Goal: Transaction & Acquisition: Download file/media

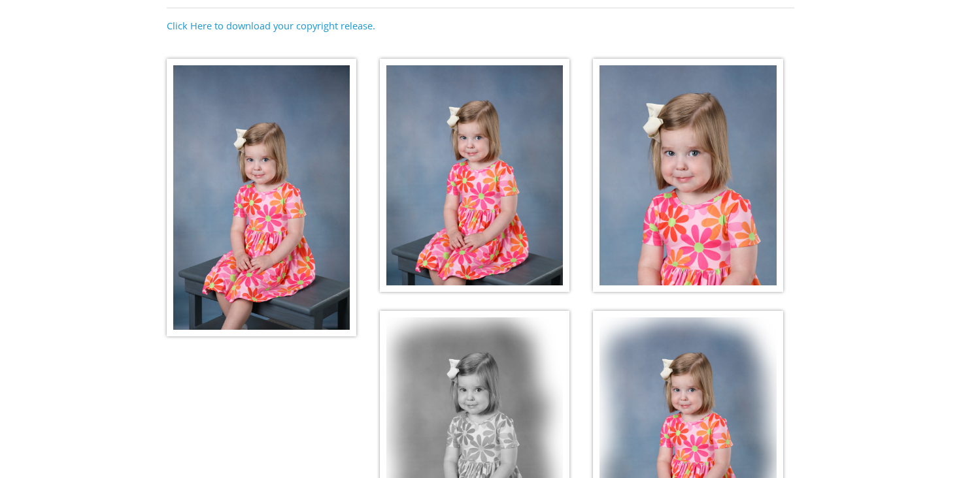
scroll to position [195, 0]
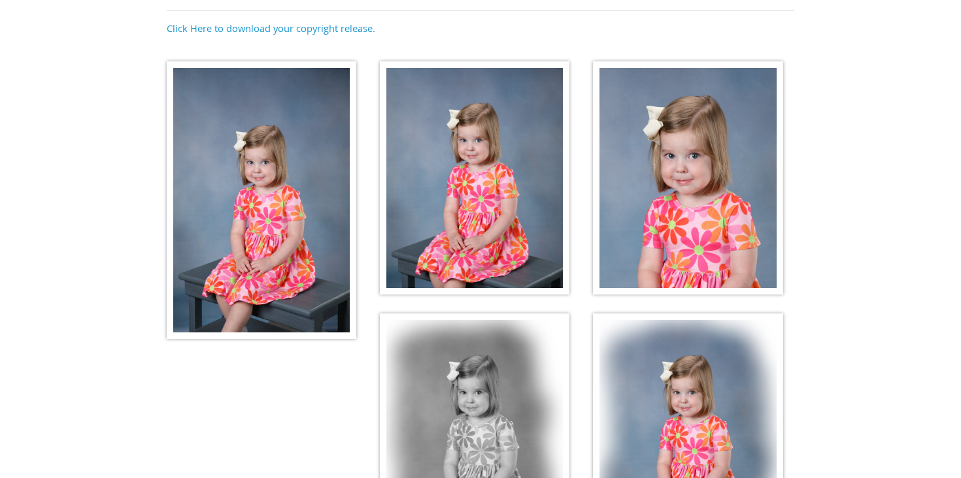
click at [226, 224] on img at bounding box center [262, 200] width 190 height 278
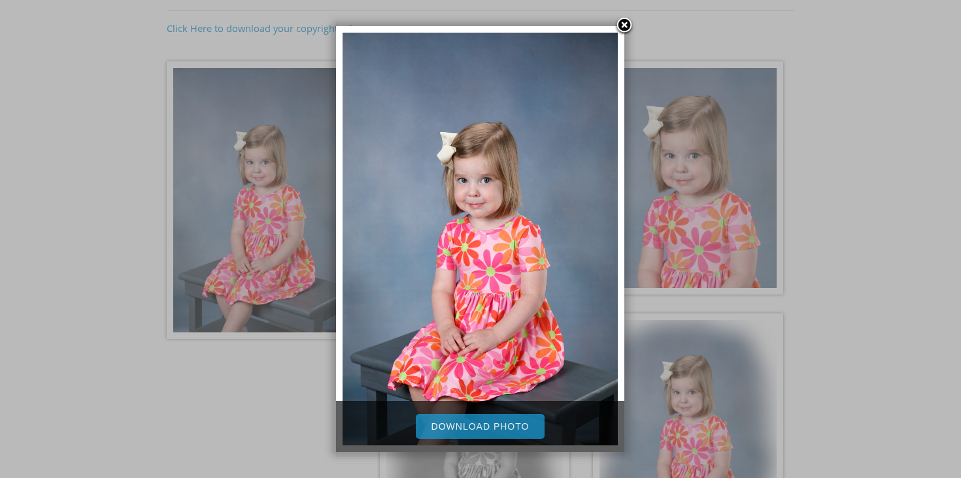
click at [484, 427] on link "Download Photo" at bounding box center [480, 426] width 129 height 25
click at [623, 20] on link at bounding box center [624, 26] width 20 height 20
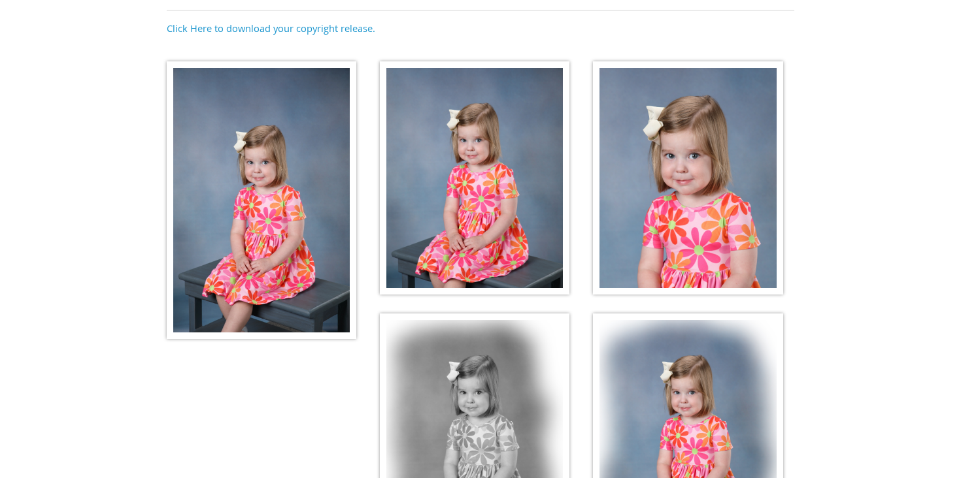
click at [474, 180] on img at bounding box center [475, 178] width 190 height 234
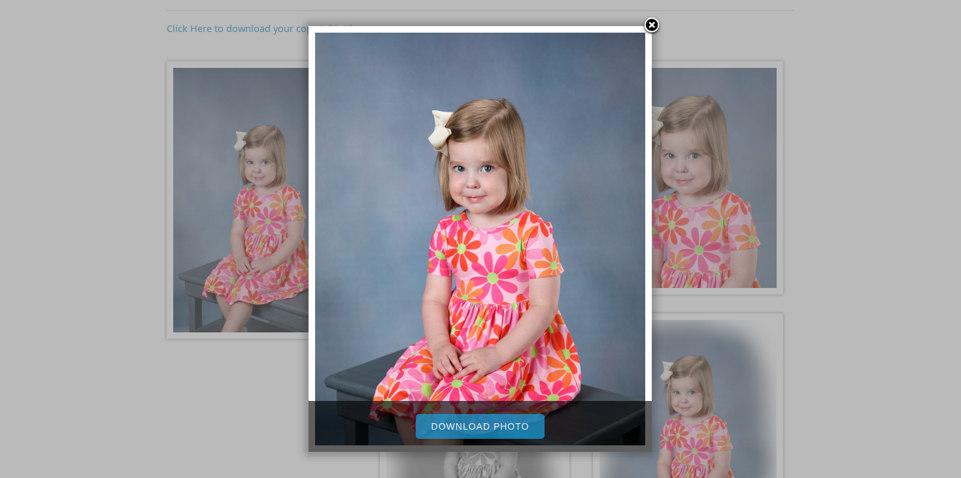
click at [501, 429] on link "Download Photo" at bounding box center [480, 426] width 129 height 25
click at [650, 25] on link at bounding box center [652, 26] width 20 height 20
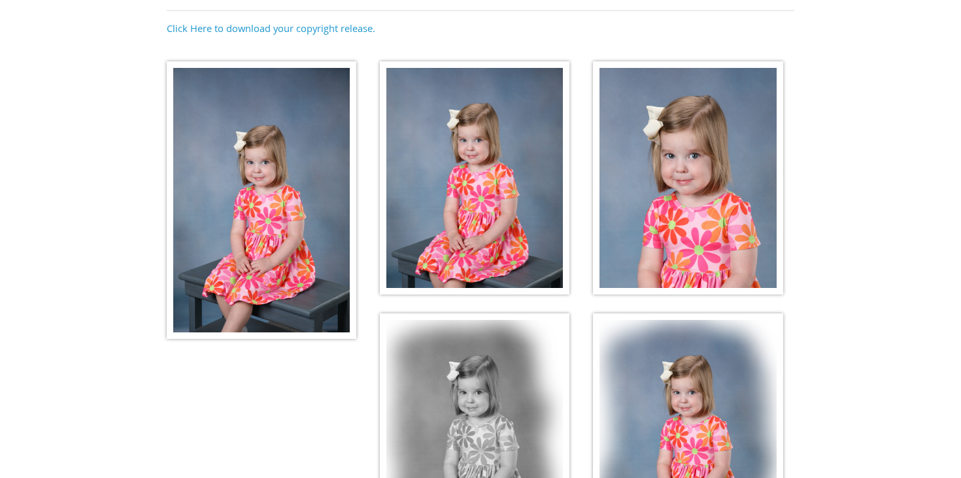
click at [708, 189] on img at bounding box center [688, 178] width 190 height 234
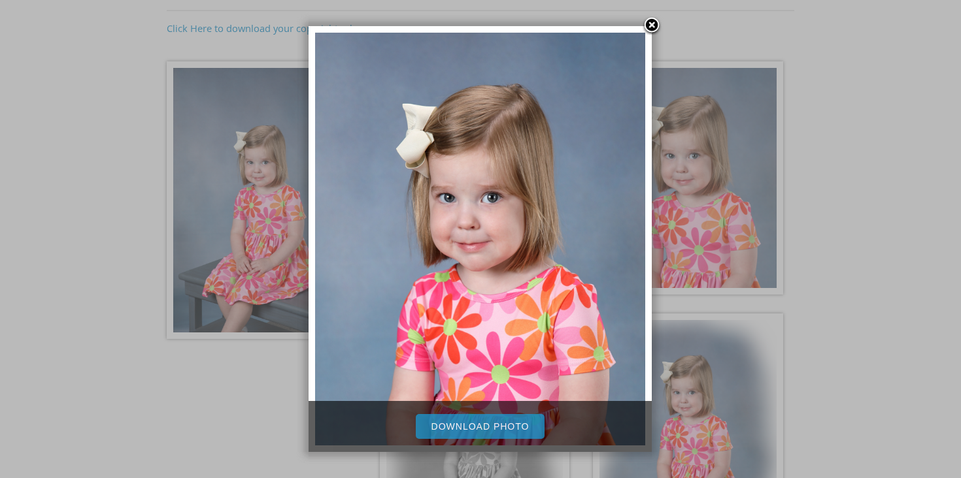
click at [495, 429] on link "Download Photo" at bounding box center [480, 426] width 129 height 25
click at [656, 23] on link at bounding box center [652, 26] width 20 height 20
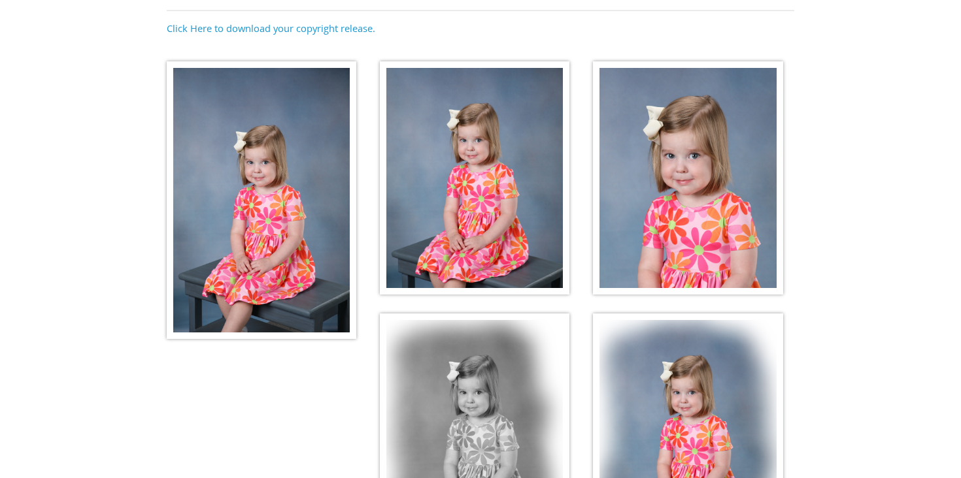
click at [474, 393] on img at bounding box center [475, 431] width 190 height 234
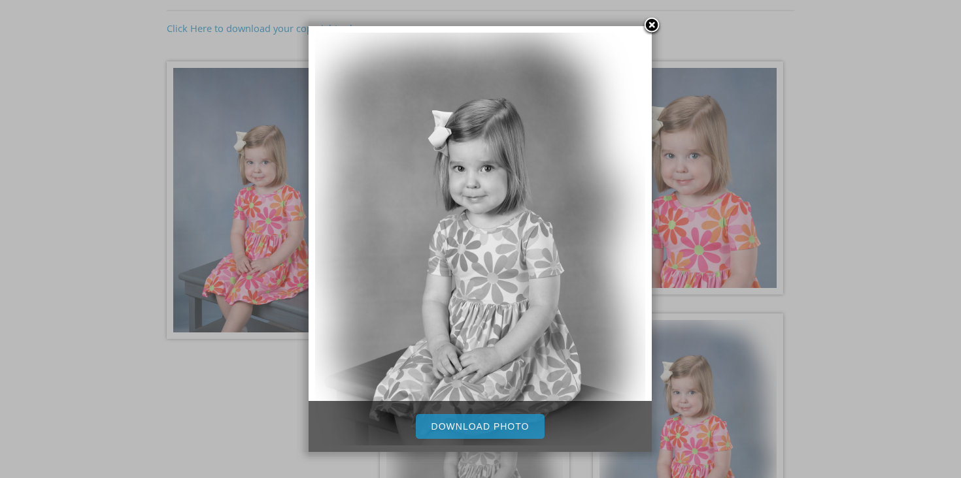
click at [465, 425] on link "Download Photo" at bounding box center [480, 426] width 129 height 25
click at [557, 80] on img at bounding box center [480, 239] width 330 height 413
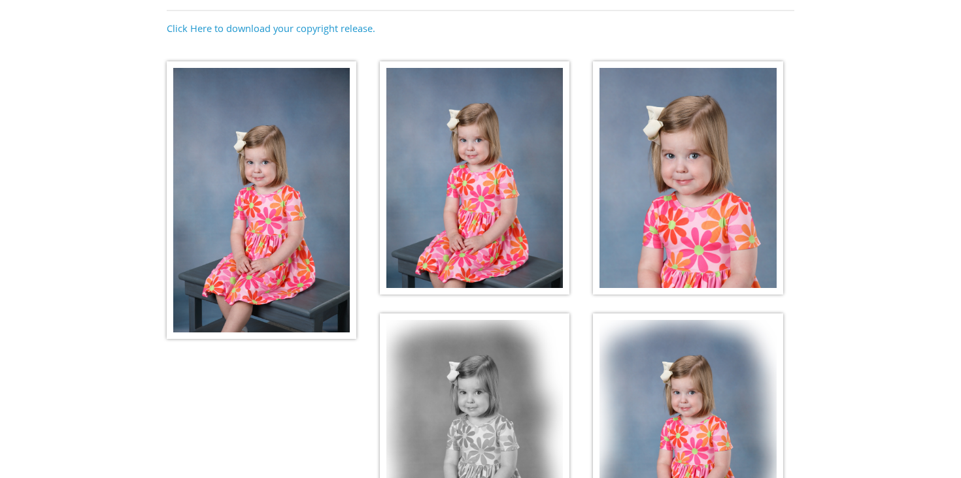
click at [663, 364] on img at bounding box center [688, 431] width 190 height 234
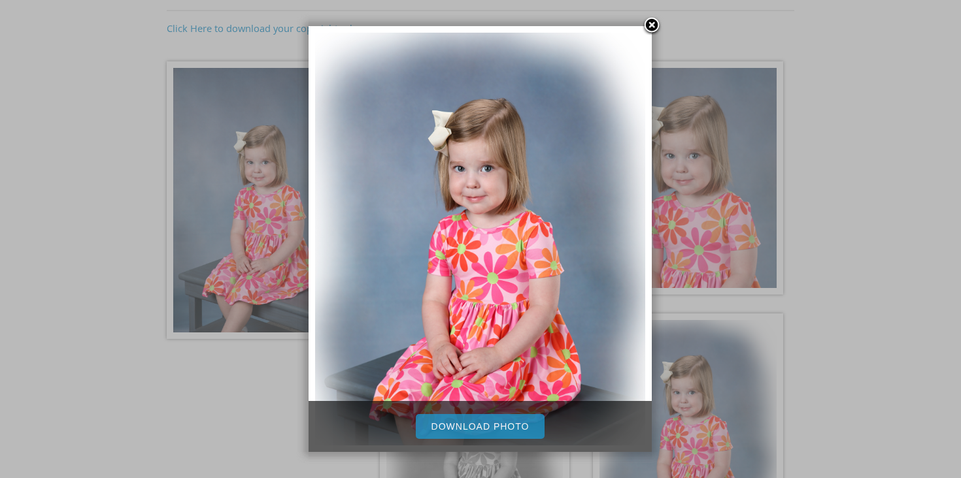
click at [467, 423] on link "Download Photo" at bounding box center [480, 426] width 129 height 25
click at [792, 354] on div at bounding box center [480, 261] width 961 height 913
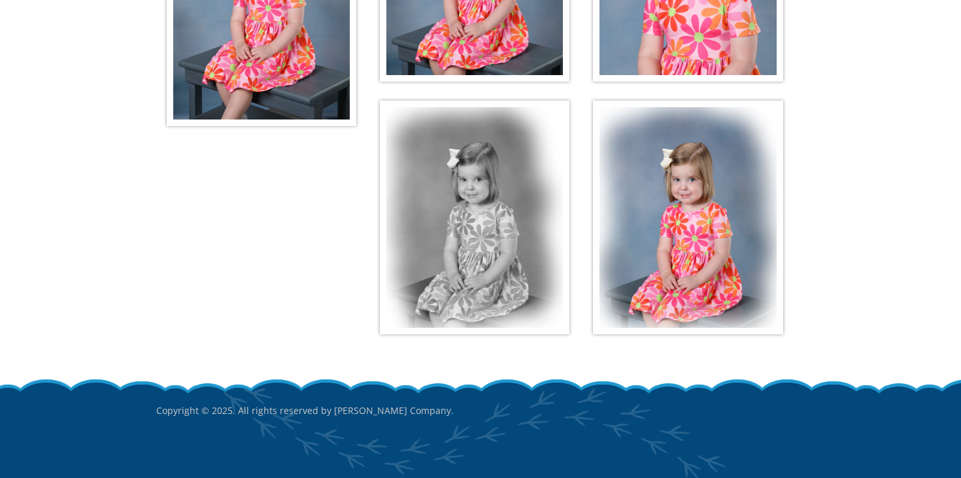
scroll to position [435, 0]
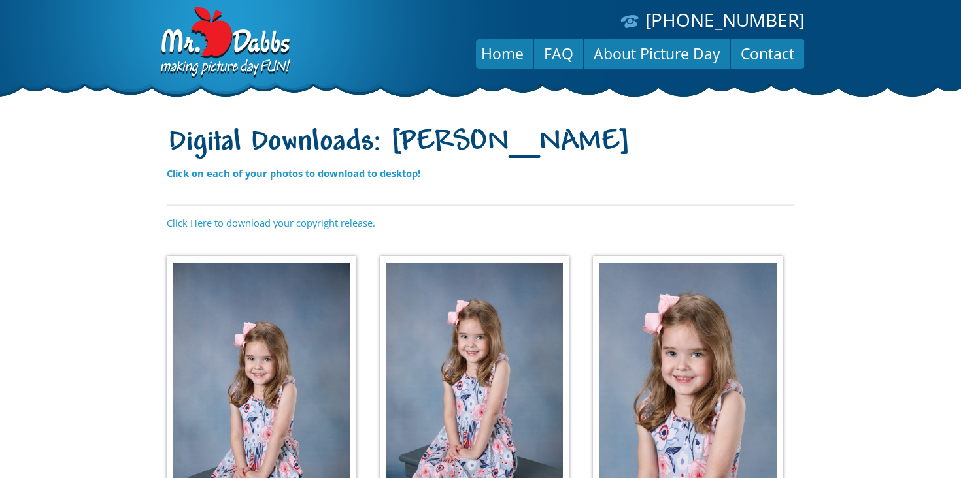
click at [267, 346] on img at bounding box center [262, 395] width 190 height 278
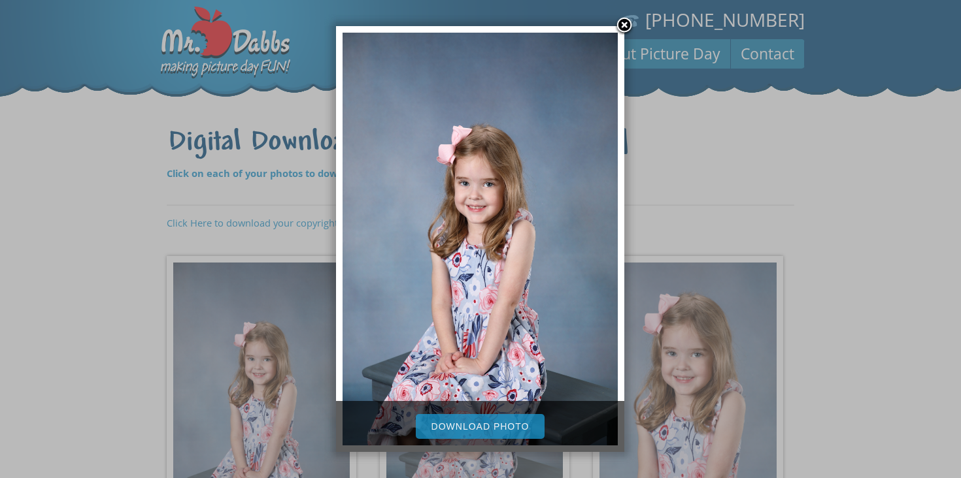
click at [505, 433] on link "Download Photo" at bounding box center [480, 426] width 129 height 25
click at [500, 453] on div at bounding box center [480, 458] width 288 height 13
click at [497, 464] on div at bounding box center [480, 458] width 288 height 13
click at [627, 24] on link at bounding box center [624, 26] width 20 height 20
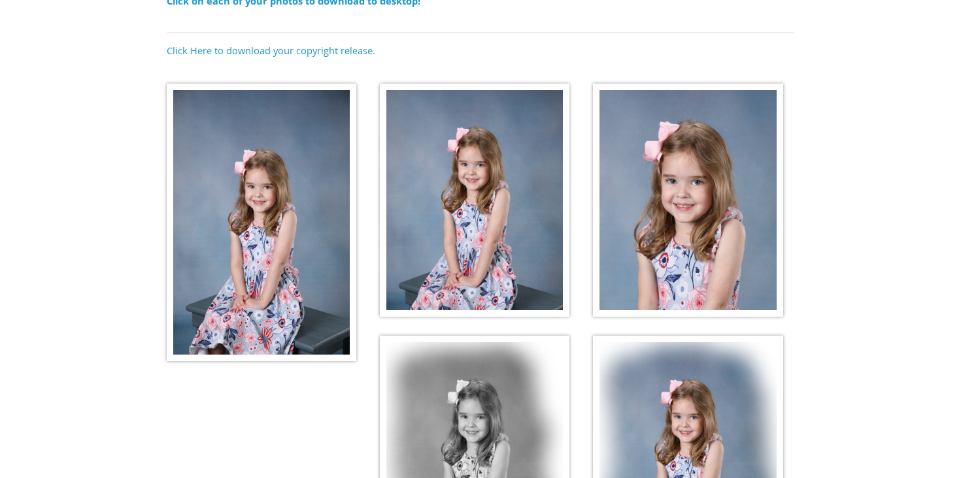
scroll to position [207, 0]
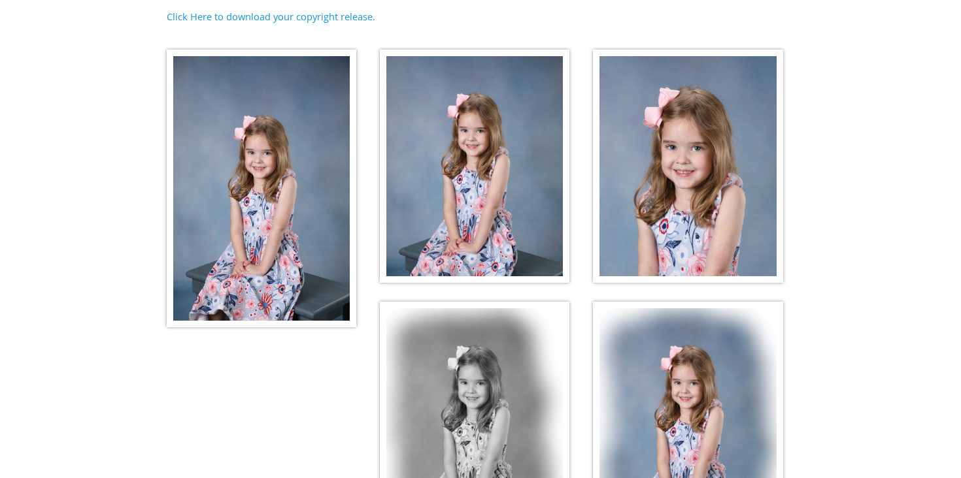
click at [497, 181] on img at bounding box center [475, 167] width 190 height 234
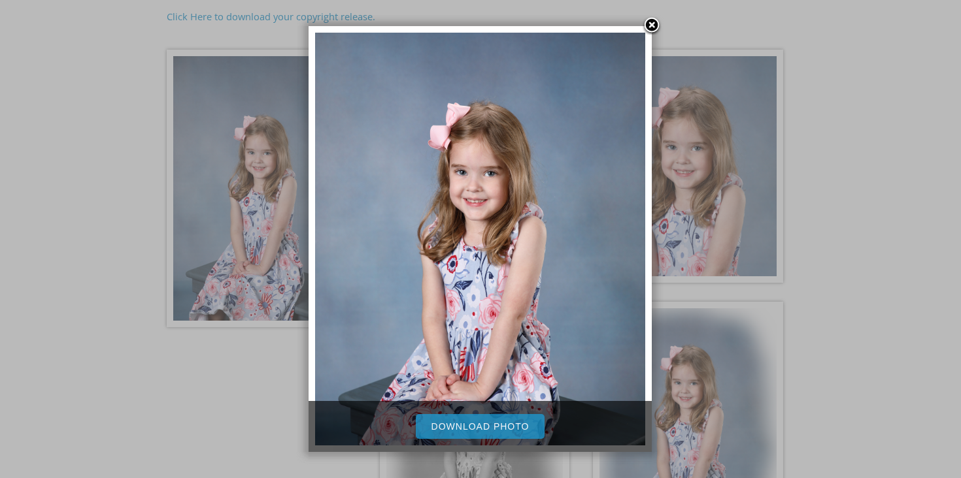
click at [491, 431] on link "Download Photo" at bounding box center [480, 426] width 129 height 25
click at [654, 35] on link at bounding box center [652, 26] width 20 height 20
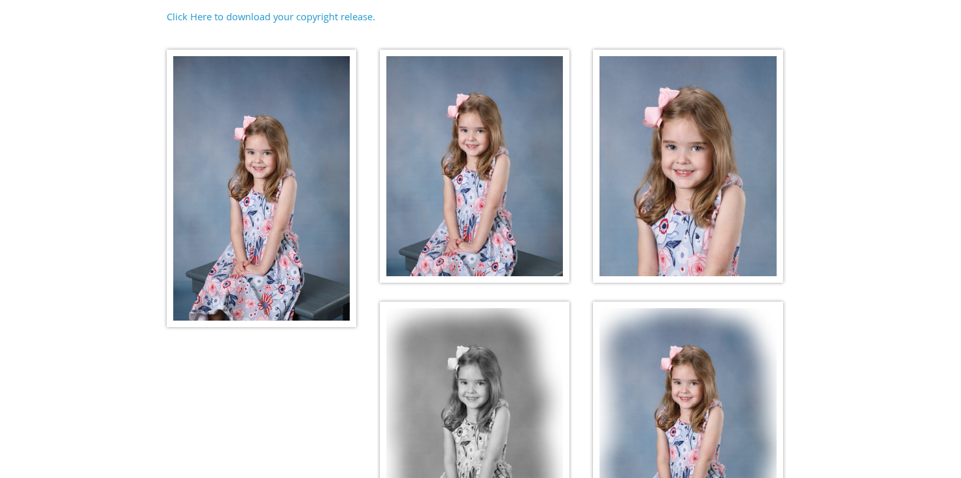
click at [652, 156] on img at bounding box center [688, 167] width 190 height 234
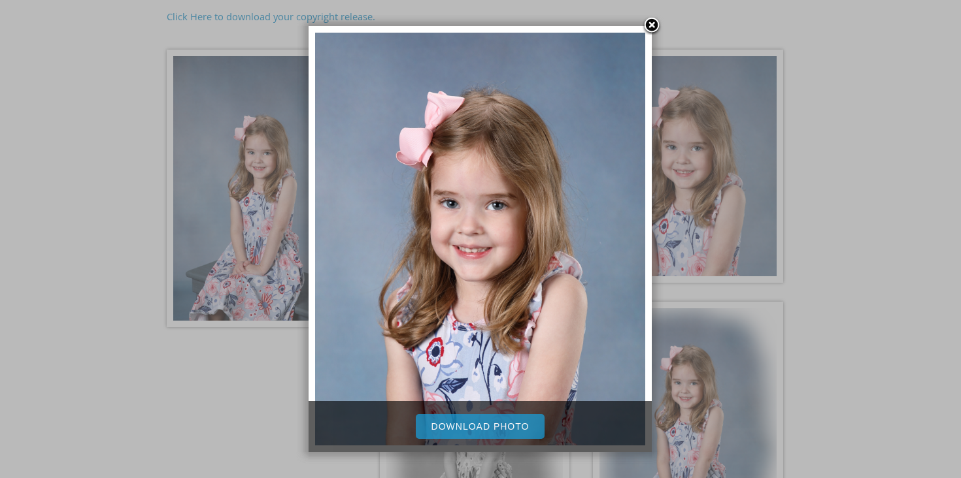
click at [498, 431] on link "Download Photo" at bounding box center [480, 426] width 129 height 25
click at [650, 28] on link at bounding box center [652, 26] width 20 height 20
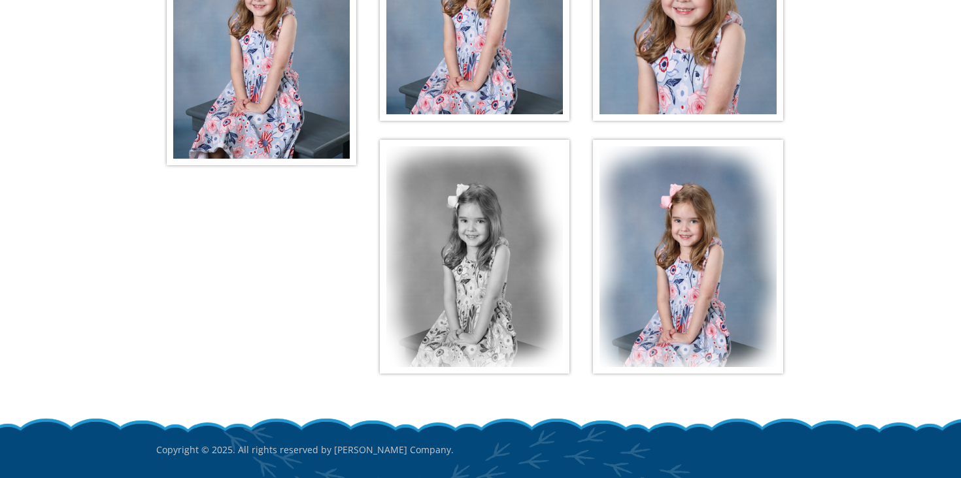
scroll to position [372, 0]
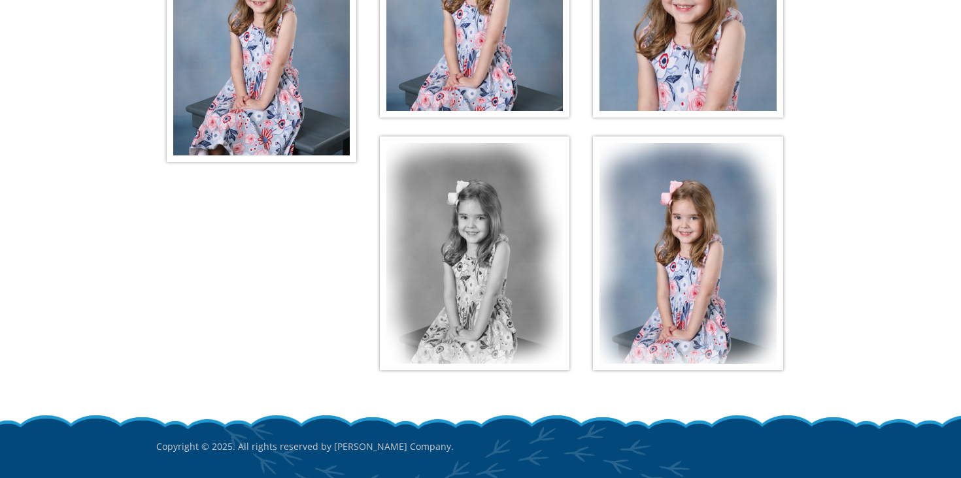
click at [484, 261] on img at bounding box center [475, 254] width 190 height 234
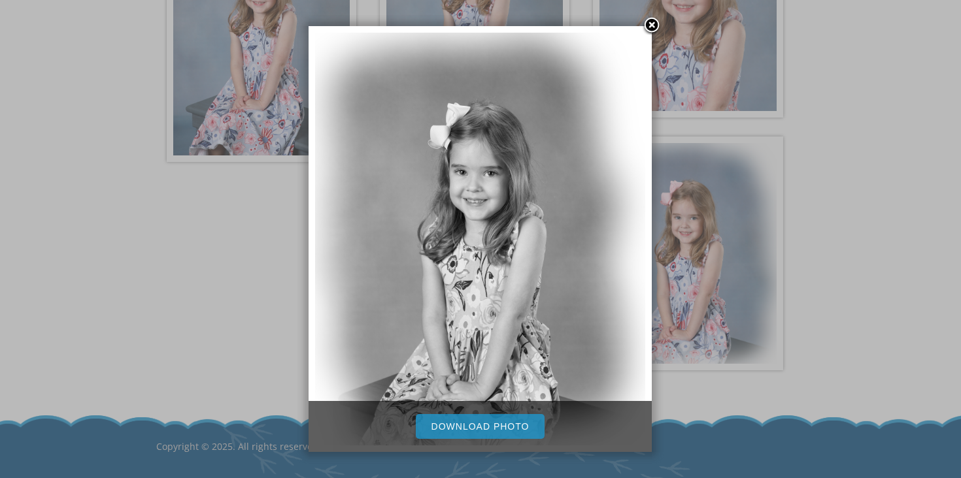
click at [478, 428] on link "Download Photo" at bounding box center [480, 426] width 129 height 25
click at [544, 35] on img at bounding box center [480, 239] width 330 height 413
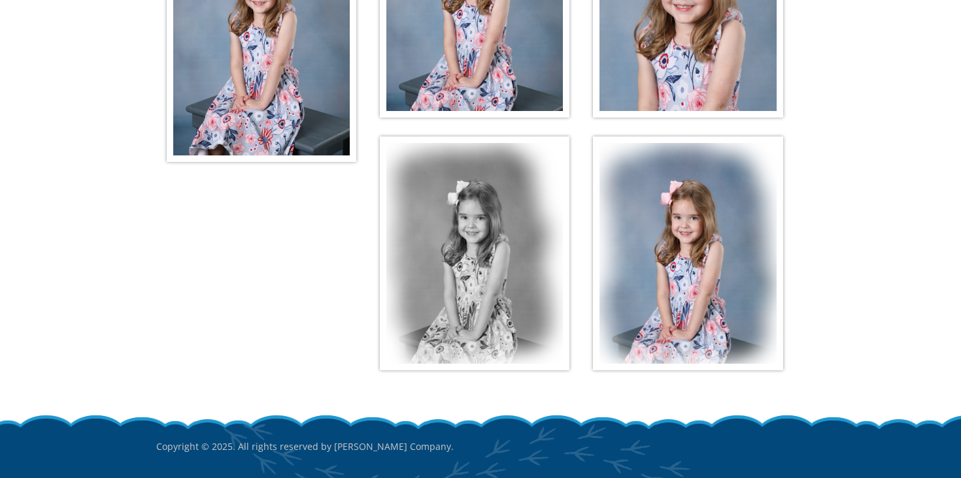
click at [649, 255] on img at bounding box center [688, 254] width 190 height 234
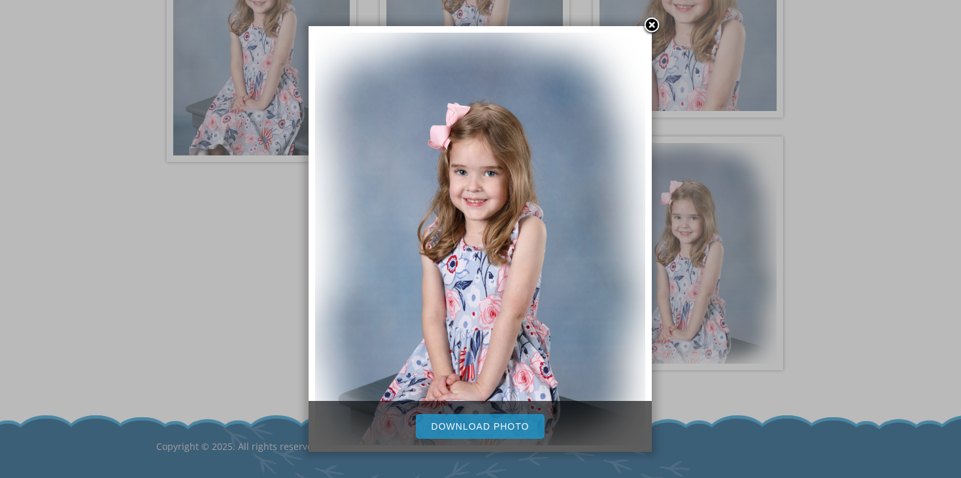
click at [503, 429] on link "Download Photo" at bounding box center [480, 426] width 129 height 25
click at [652, 28] on link at bounding box center [652, 26] width 20 height 20
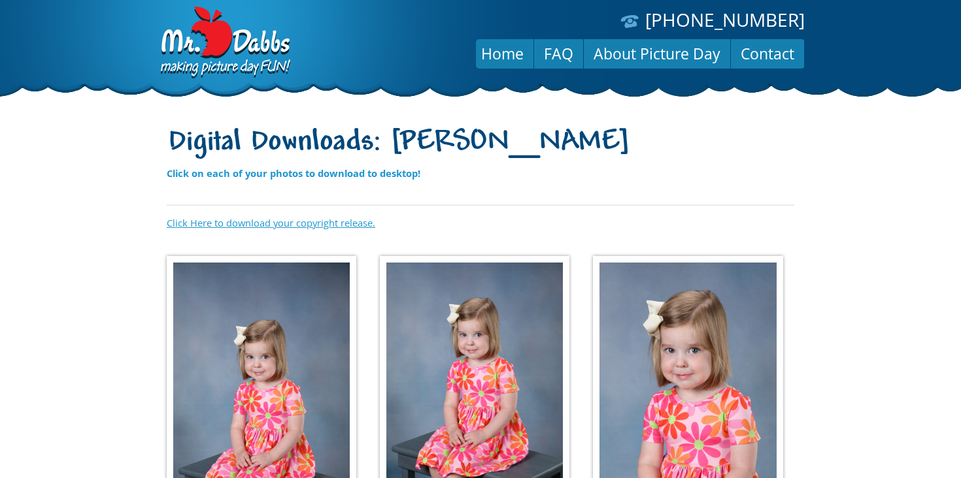
click at [335, 224] on link "Click Here to download your copyright release." at bounding box center [271, 222] width 208 height 13
